Goal: Register for event/course

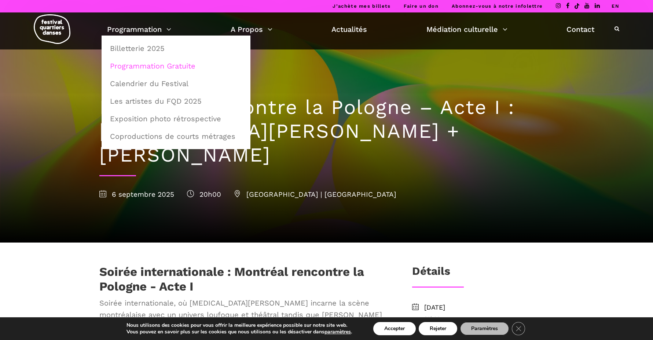
click at [150, 66] on link "Programmation Gratuite" at bounding box center [176, 66] width 141 height 17
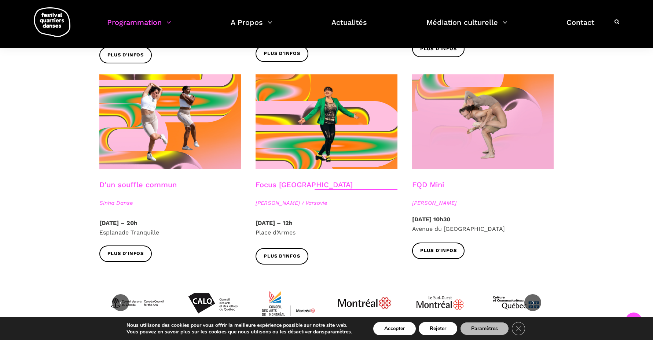
scroll to position [733, 0]
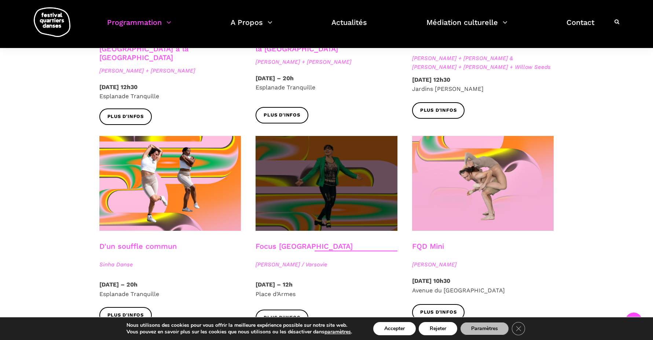
click at [337, 176] on span at bounding box center [327, 183] width 142 height 95
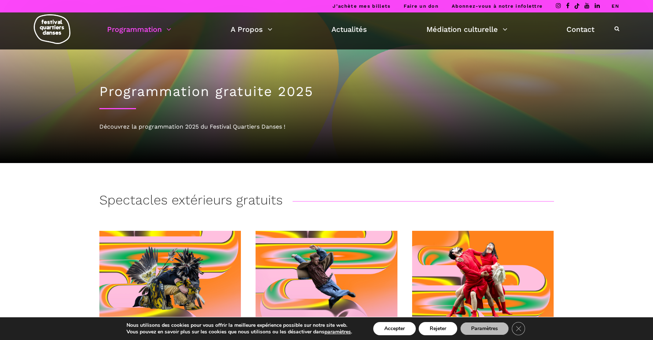
scroll to position [0, 0]
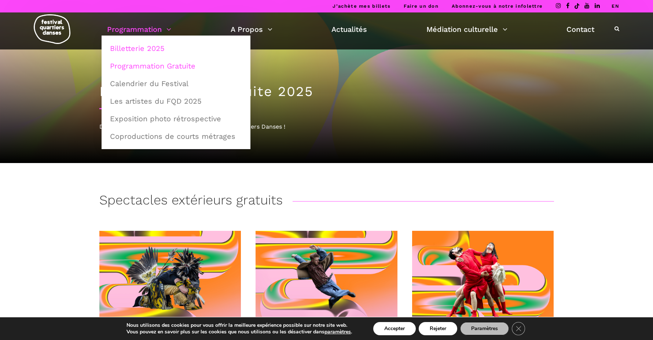
click at [139, 49] on link "Billetterie 2025" at bounding box center [176, 48] width 141 height 17
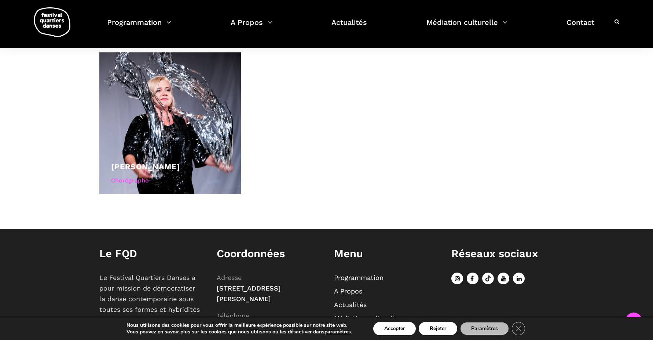
scroll to position [75, 0]
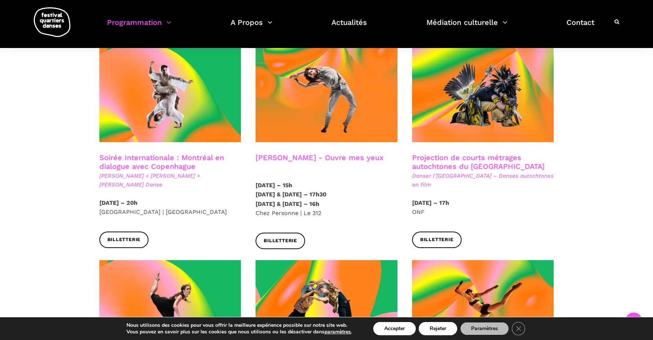
scroll to position [404, 0]
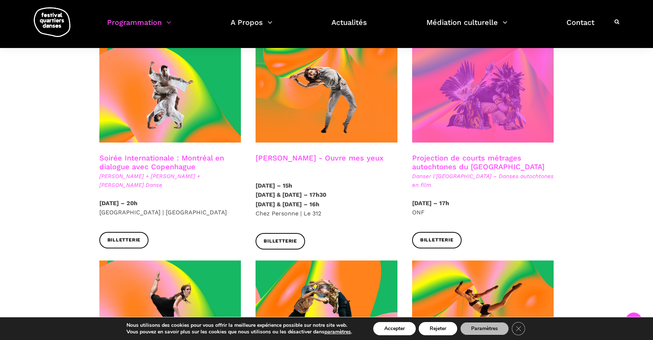
click at [500, 111] on span at bounding box center [483, 95] width 142 height 95
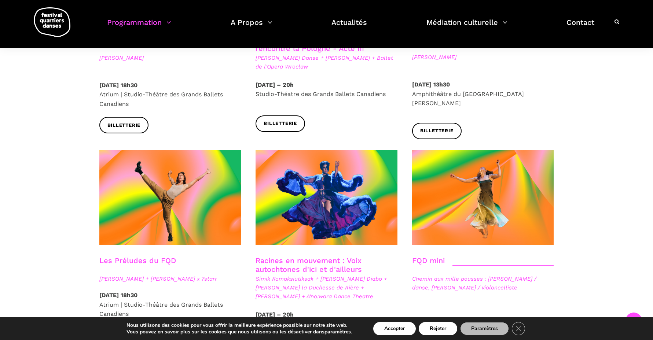
scroll to position [993, 0]
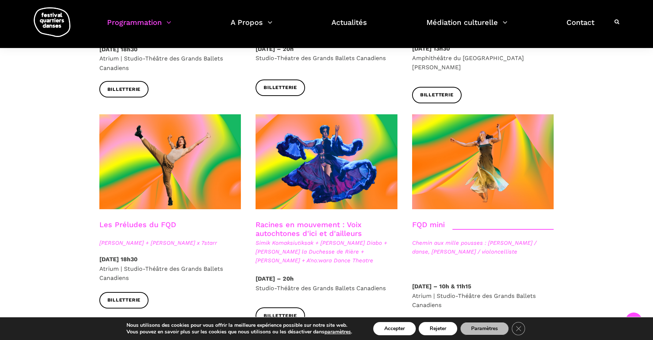
click at [349, 221] on link "Racines en mouvement : Voix autochtones d'ici et d'ailleurs" at bounding box center [309, 230] width 106 height 18
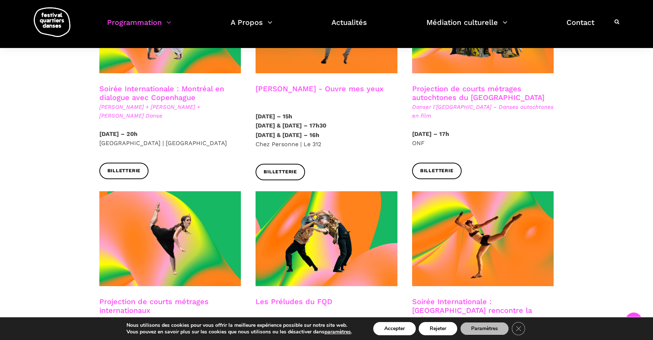
scroll to position [521, 0]
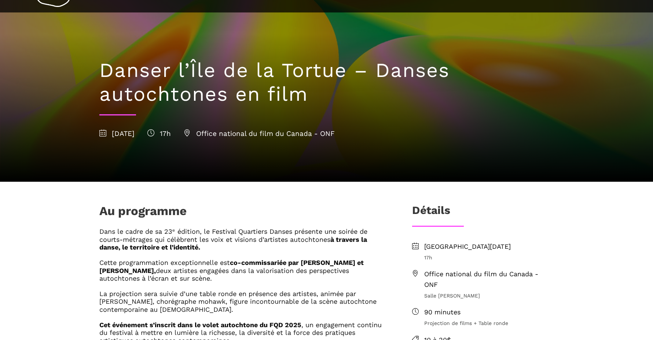
scroll to position [37, 0]
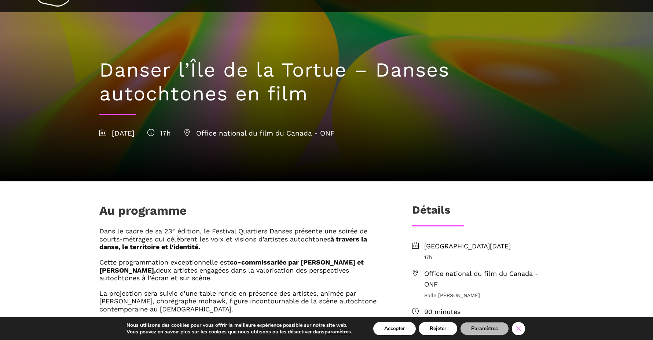
click at [523, 326] on icon "Close GDPR Cookie Banner" at bounding box center [518, 328] width 13 height 11
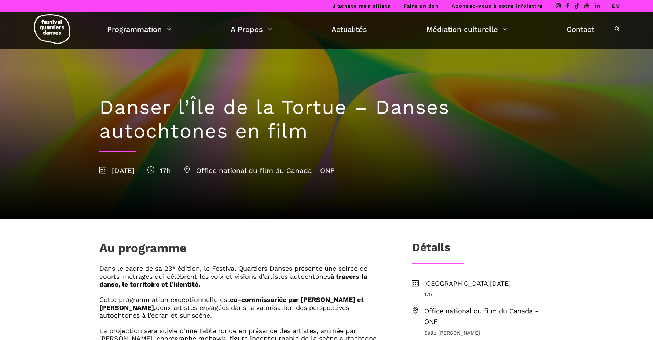
scroll to position [0, 0]
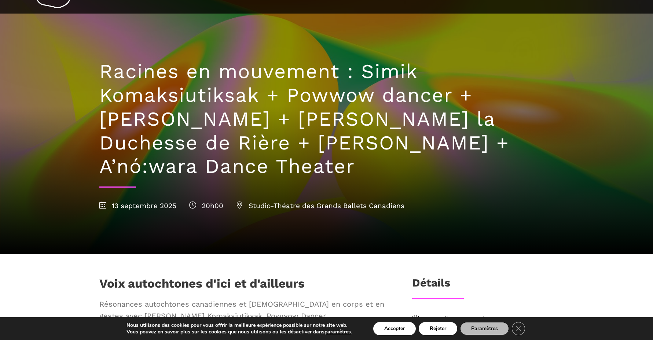
scroll to position [171, 0]
